Goal: Answer question/provide support

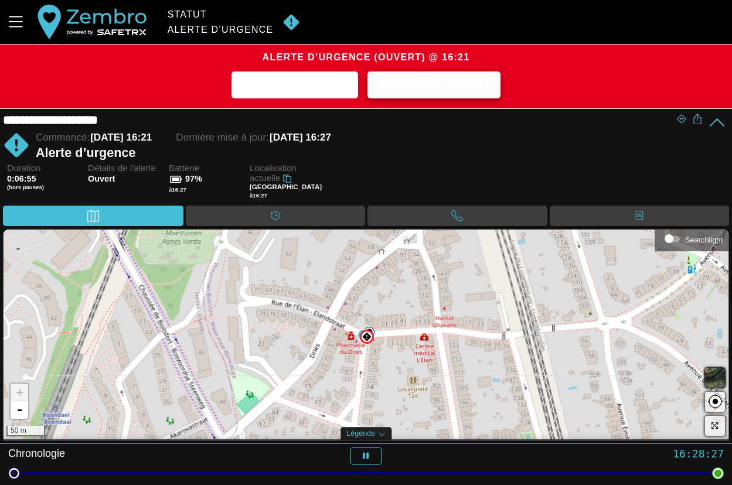
click at [475, 87] on span "Résoudre l'alerte" at bounding box center [434, 86] width 114 height 18
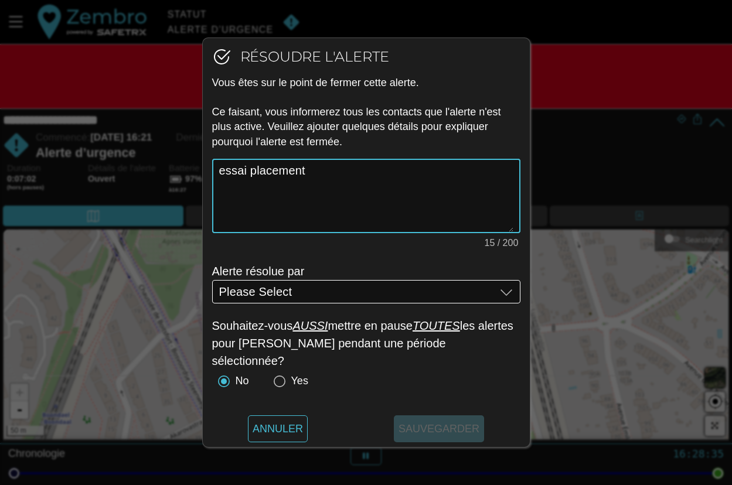
type textarea "essai placement"
click at [376, 293] on div "Please Select Please Select" at bounding box center [357, 291] width 277 height 23
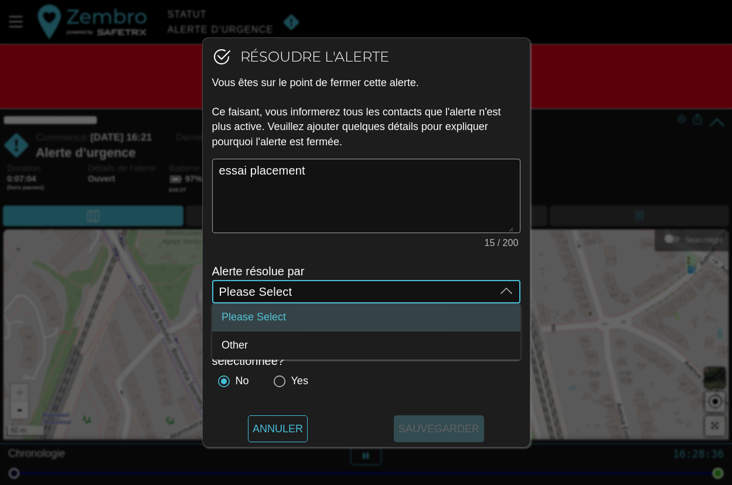
click at [376, 293] on div "Please Select Please Select" at bounding box center [357, 291] width 277 height 23
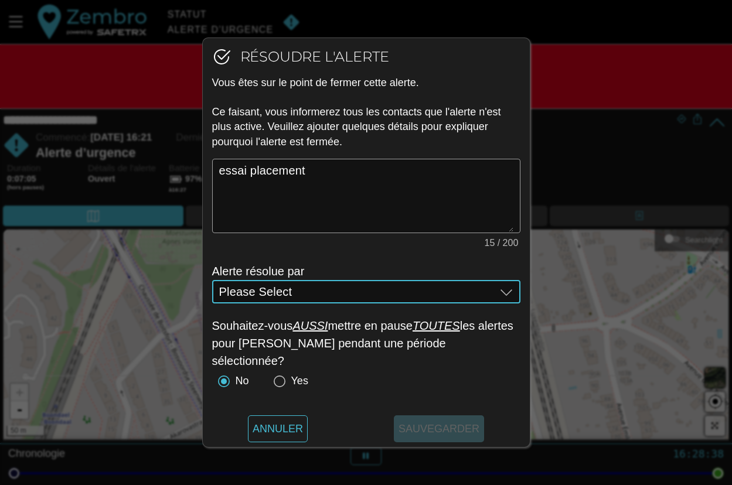
click at [346, 298] on div "Please Select Please Select" at bounding box center [357, 291] width 277 height 23
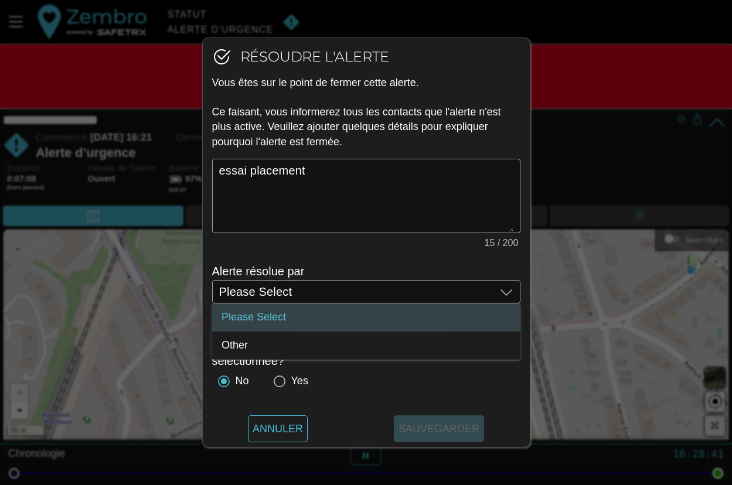
click at [327, 260] on div "essai placement 15 / 200" at bounding box center [366, 211] width 308 height 104
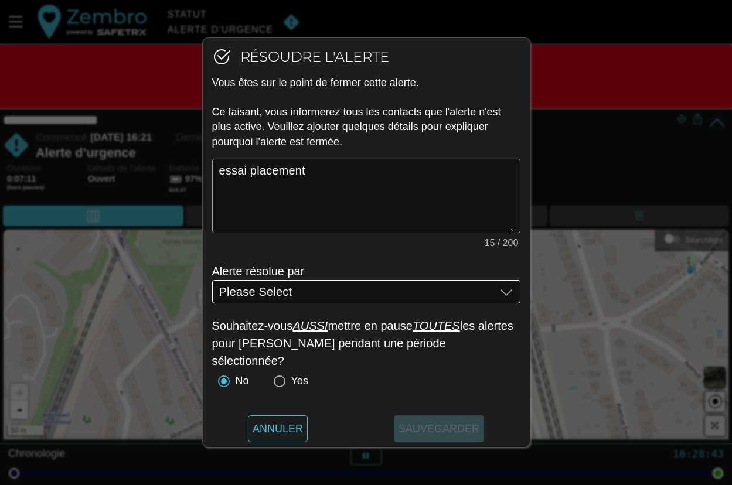
click at [320, 293] on div "Please Select Please Select" at bounding box center [357, 291] width 277 height 23
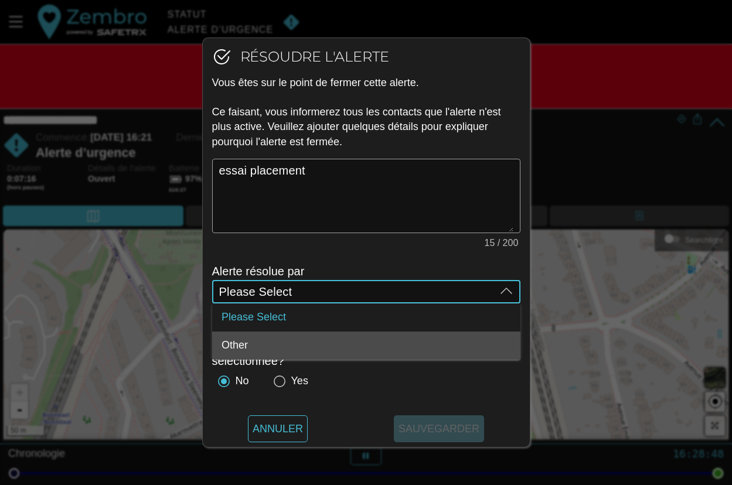
click at [269, 351] on div "Other" at bounding box center [367, 345] width 290 height 13
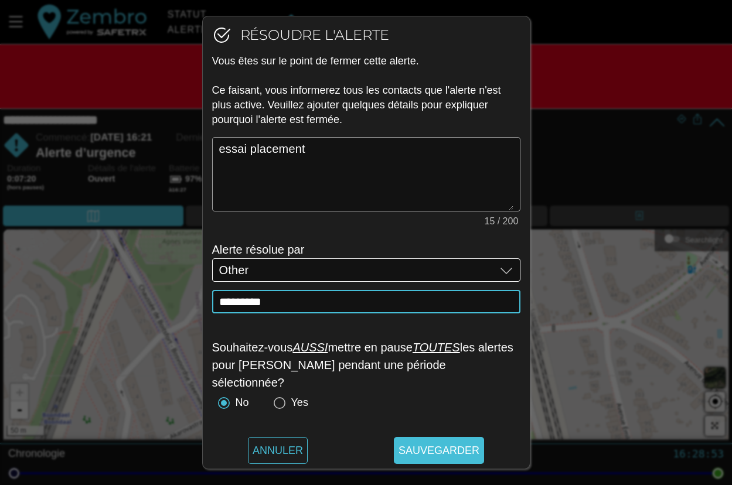
click at [352, 276] on div "Other Other" at bounding box center [357, 270] width 277 height 23
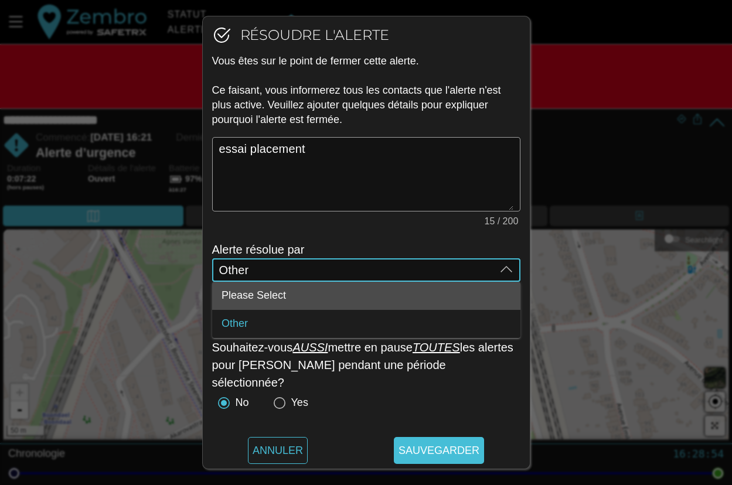
click at [284, 291] on span "Please Select" at bounding box center [254, 296] width 64 height 12
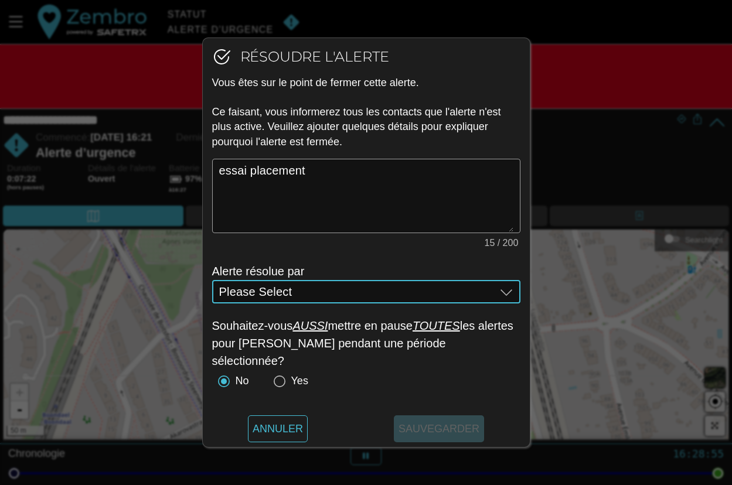
click at [285, 291] on span "Please Select" at bounding box center [255, 292] width 73 height 11
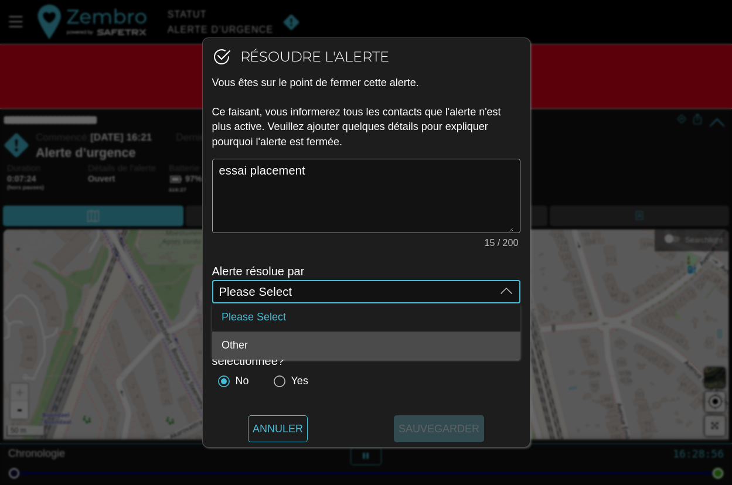
click at [274, 345] on div "Other" at bounding box center [367, 345] width 290 height 13
type input "Other"
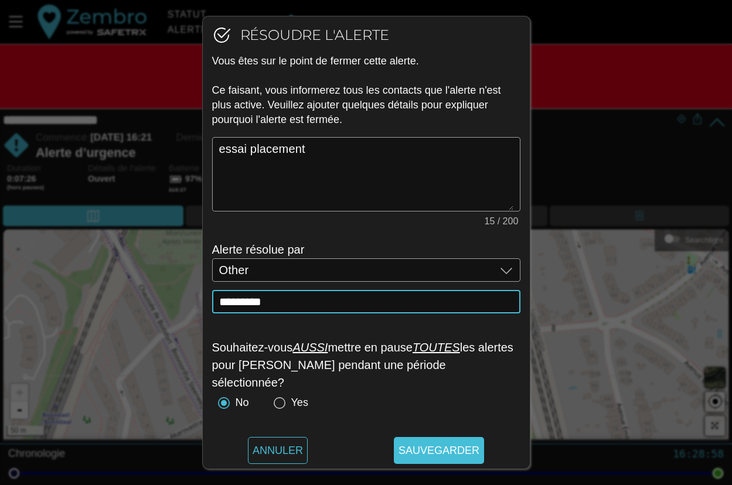
type input "*"
type input "******"
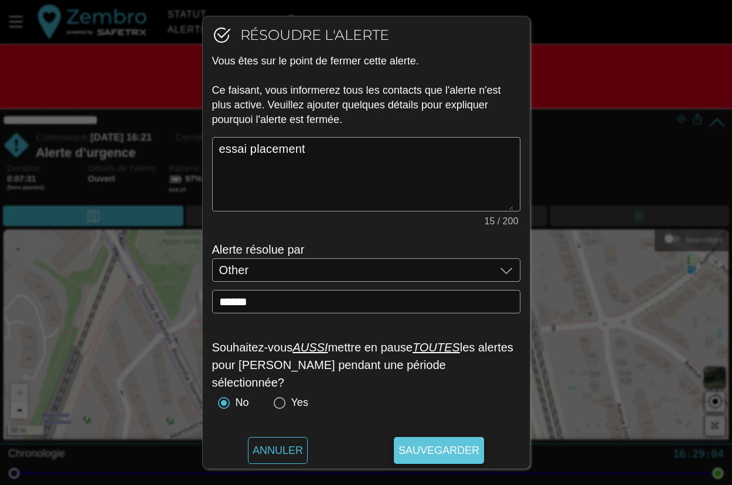
click at [437, 453] on span "Sauvegarder" at bounding box center [439, 450] width 81 height 27
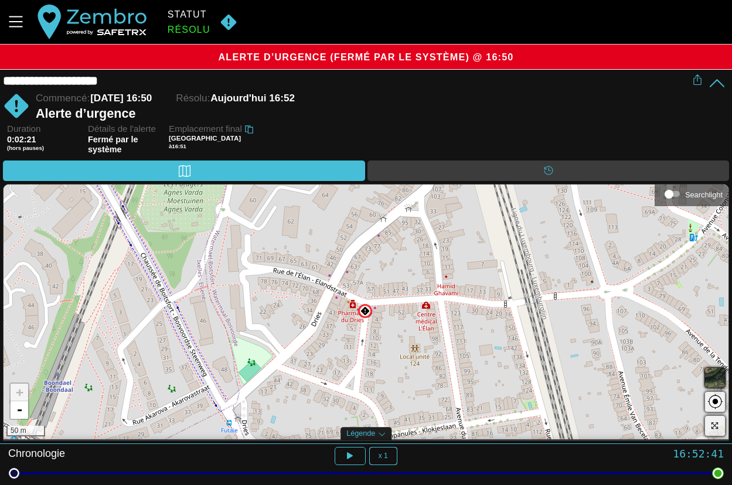
click at [384, 57] on span "Alerte d’urgence (Fermé par le système) @ 16:50" at bounding box center [367, 57] width 296 height 11
click at [192, 59] on div "Alerte d’urgence (Fermé par le système) @ 16:50" at bounding box center [366, 57] width 722 height 14
